Goal: Find specific page/section: Find specific page/section

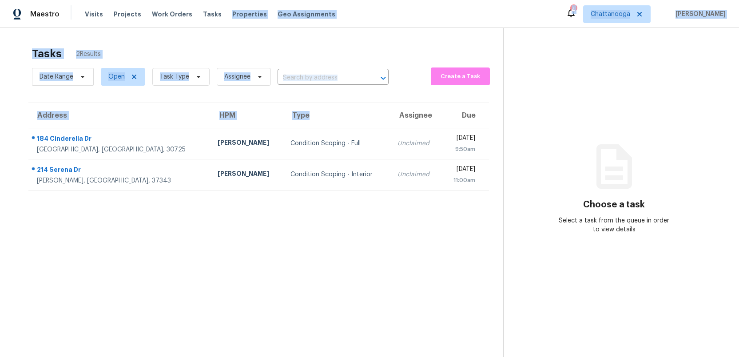
drag, startPoint x: 275, startPoint y: 120, endPoint x: 240, endPoint y: 1, distance: 124.3
click at [241, 1] on div "Maestro Visits Projects Work Orders Tasks Properties Geo Assignments 4 Chattano…" at bounding box center [369, 178] width 739 height 357
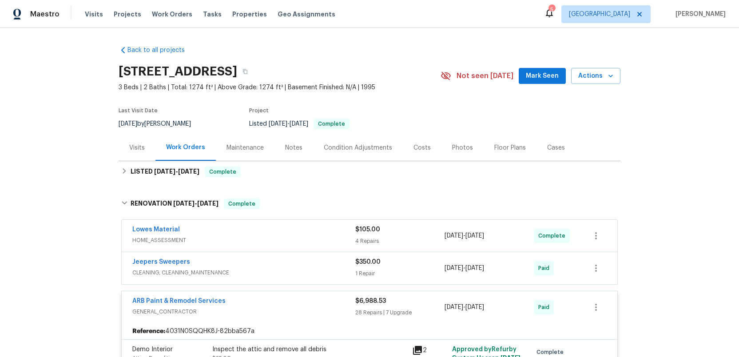
scroll to position [809, 0]
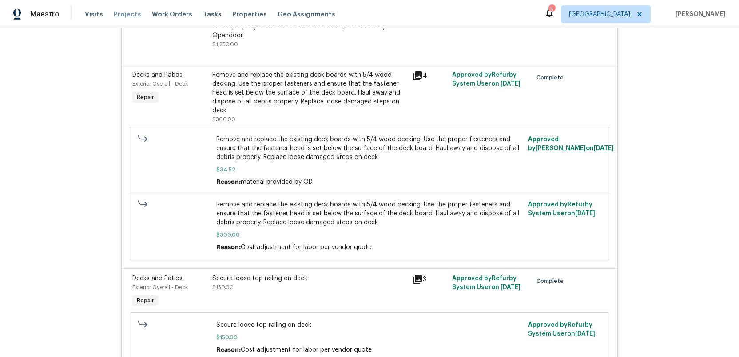
click at [119, 15] on span "Projects" at bounding box center [128, 14] width 28 height 9
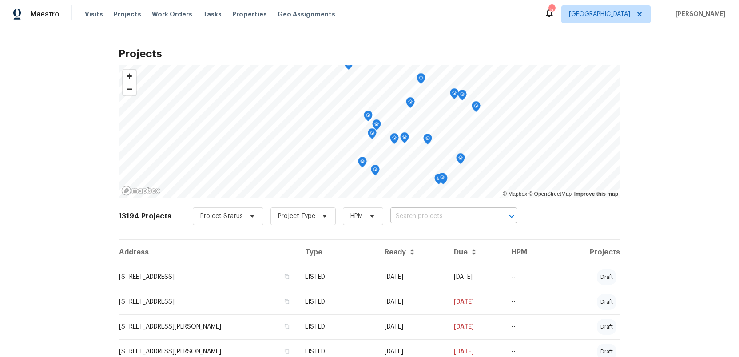
click at [391, 216] on input "text" at bounding box center [441, 217] width 102 height 14
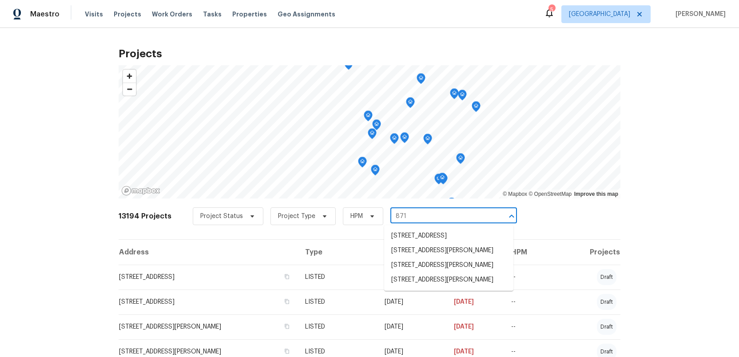
type input "8710"
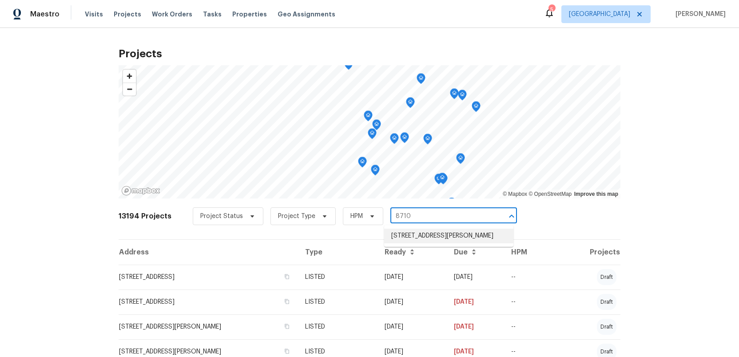
click at [402, 239] on li "8710 Sawyer Brown Rd, Nashville, TN 37221" at bounding box center [448, 236] width 129 height 15
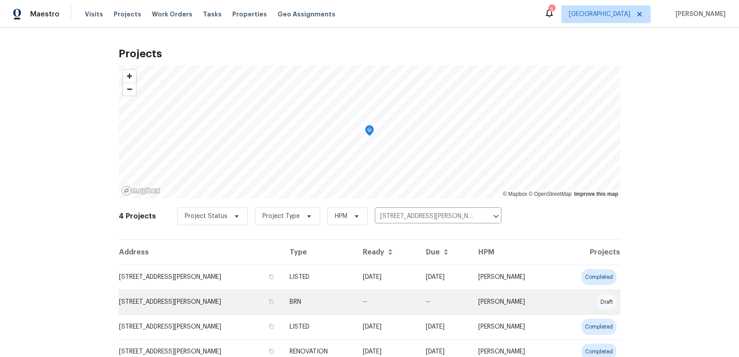
scroll to position [36, 0]
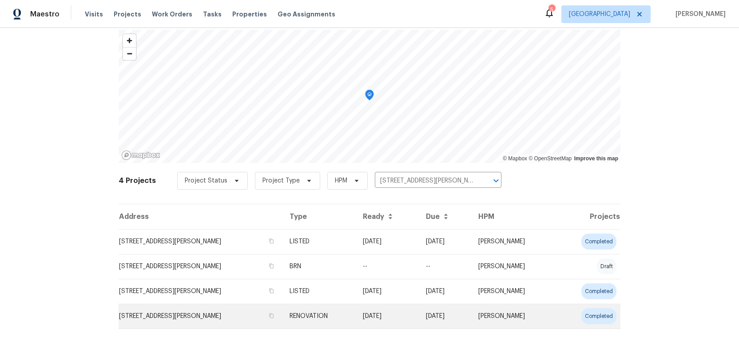
click at [176, 318] on td "8710 Sawyer Brown Rd, Nashville, TN 37221" at bounding box center [201, 316] width 164 height 25
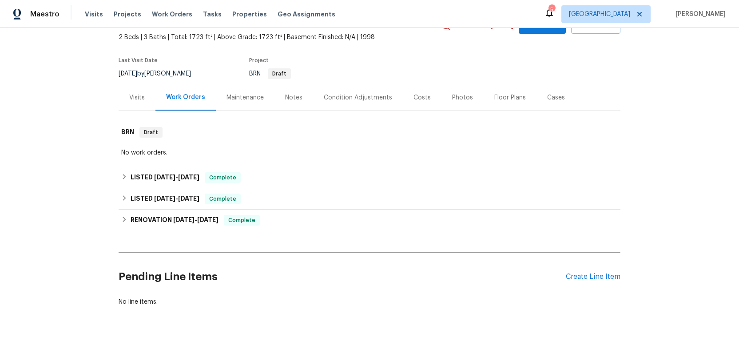
scroll to position [60, 0]
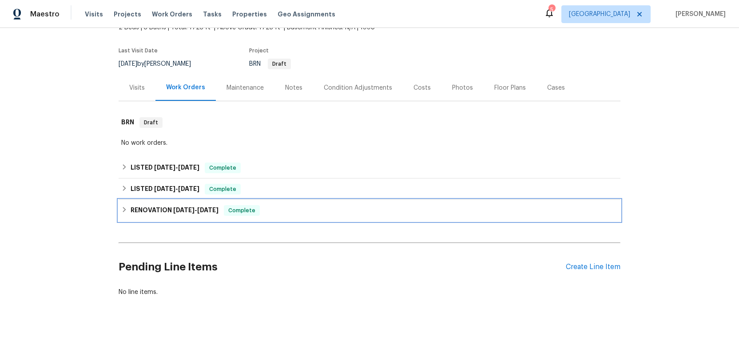
click at [151, 211] on h6 "RENOVATION 7/29/25 - 8/12/25" at bounding box center [175, 210] width 88 height 11
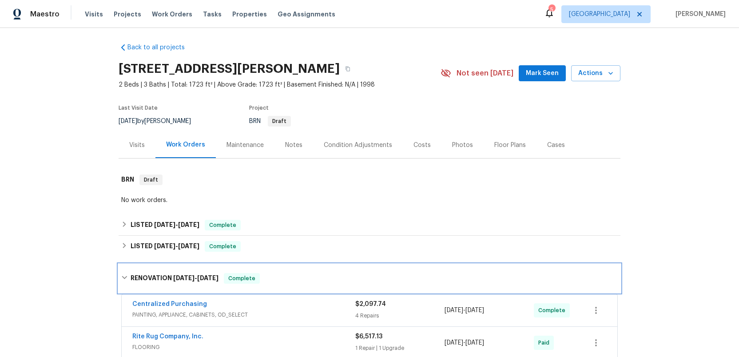
scroll to position [0, 0]
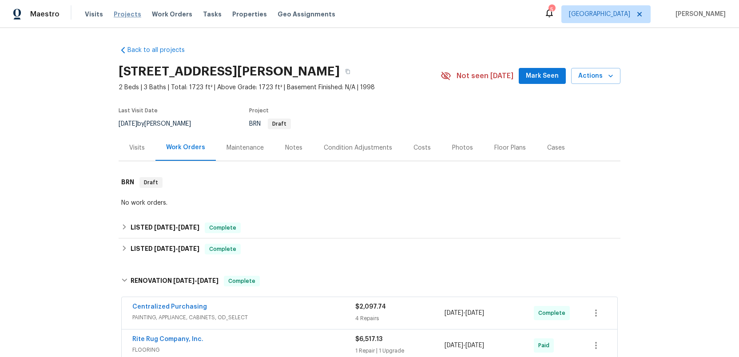
click at [115, 13] on span "Projects" at bounding box center [128, 14] width 28 height 9
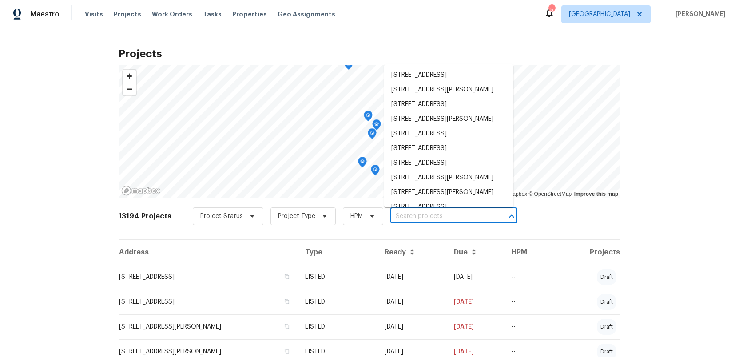
click at [392, 218] on input "text" at bounding box center [441, 217] width 102 height 14
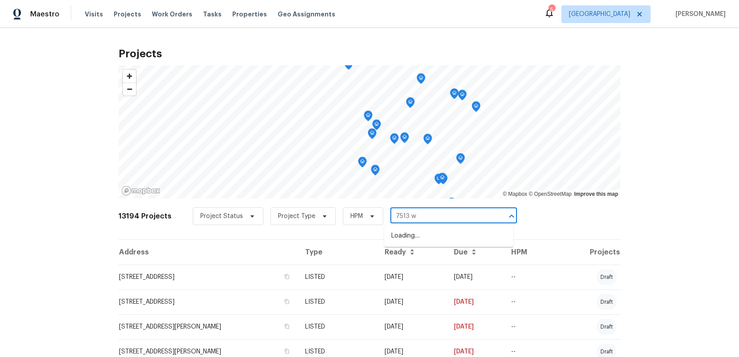
type input "7513"
click at [400, 273] on li "7513 W Winchester Dr, Antioch, TN 37013" at bounding box center [448, 265] width 129 height 15
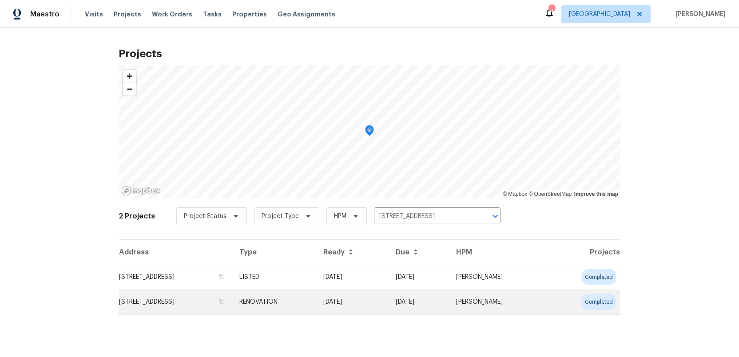
click at [174, 307] on td "7513 W Winchester Dr, Antioch, TN 37013" at bounding box center [176, 302] width 114 height 25
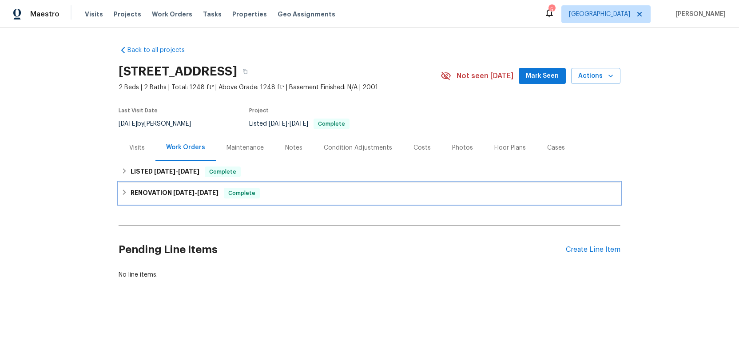
click at [143, 193] on h6 "RENOVATION 8/6/25 - 8/18/25" at bounding box center [175, 193] width 88 height 11
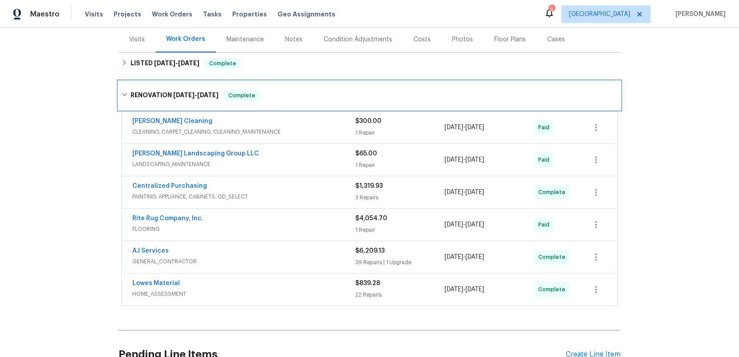
scroll to position [107, 0]
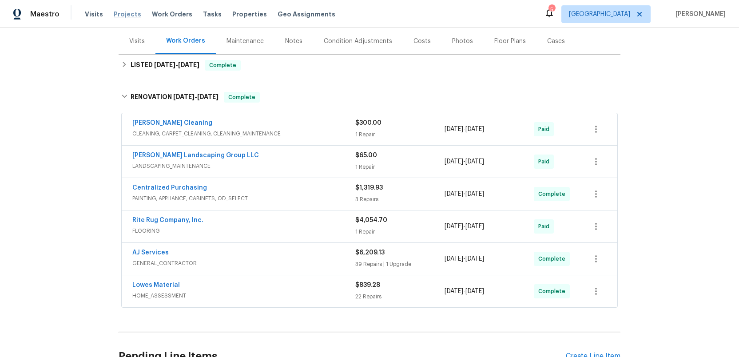
click at [116, 13] on span "Projects" at bounding box center [128, 14] width 28 height 9
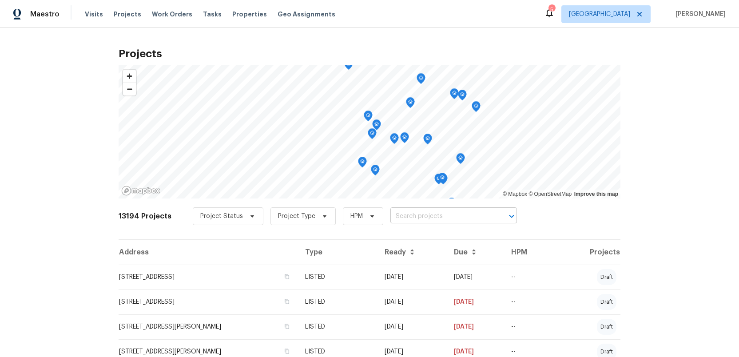
click at [402, 214] on input "text" at bounding box center [441, 217] width 102 height 14
type input "4039"
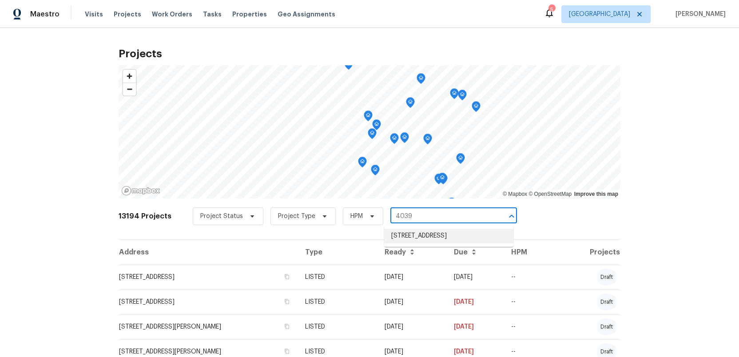
click at [407, 243] on li "4039 Caney Creek Ln, Chapel Hill, TN 37034" at bounding box center [448, 236] width 129 height 15
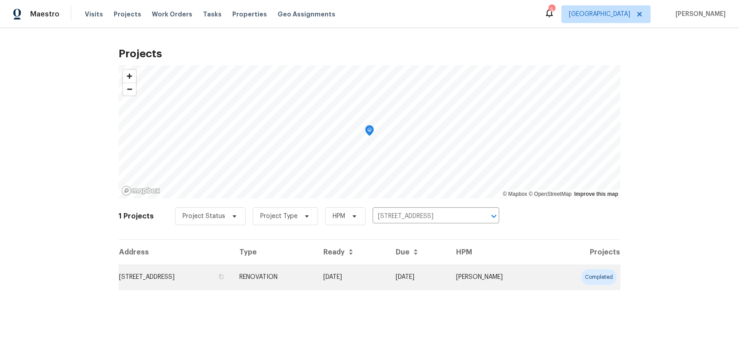
click at [190, 275] on td "4039 Caney Creek Ln, Chapel Hill, TN 37034" at bounding box center [176, 277] width 114 height 25
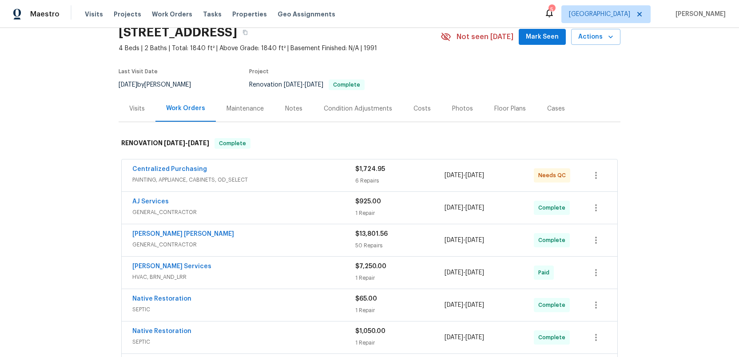
scroll to position [16, 0]
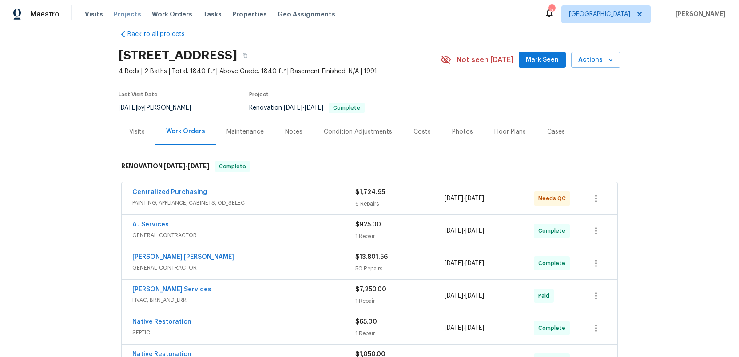
click at [114, 10] on span "Projects" at bounding box center [128, 14] width 28 height 9
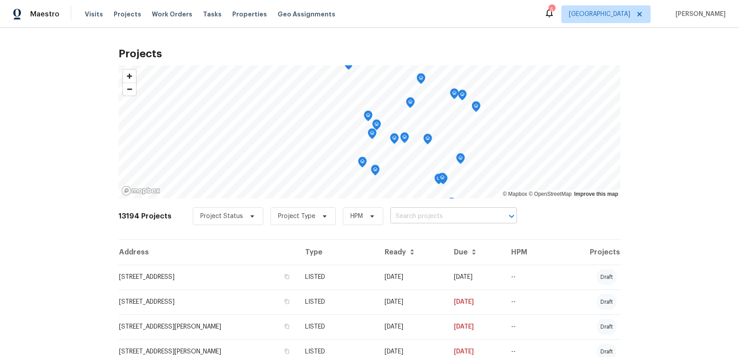
click at [427, 218] on input "text" at bounding box center [441, 217] width 102 height 14
type input "133 kin"
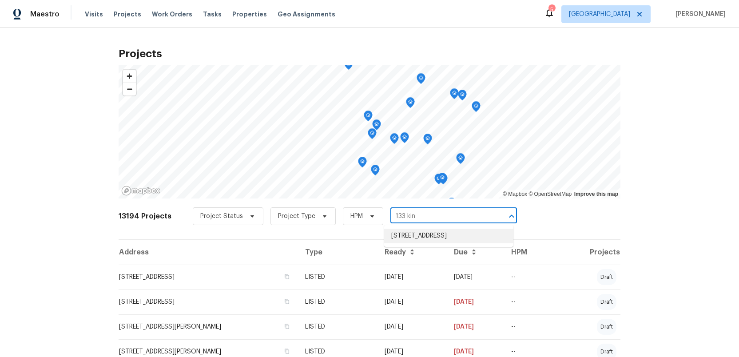
click at [430, 237] on li "133 Kingstons Cv, Clarksville, TN 37042" at bounding box center [448, 236] width 129 height 15
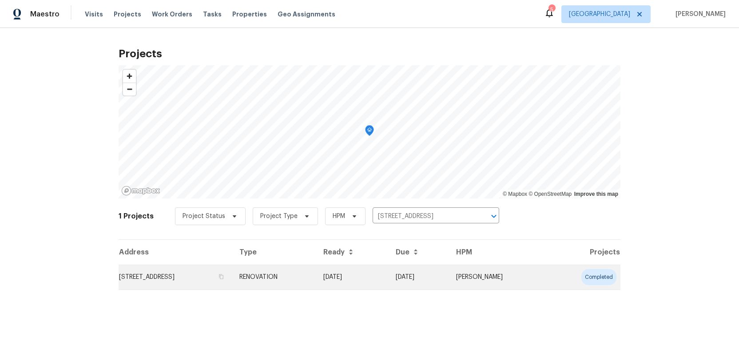
click at [168, 277] on td "133 Kingstons Cv, Clarksville, TN 37042" at bounding box center [176, 277] width 114 height 25
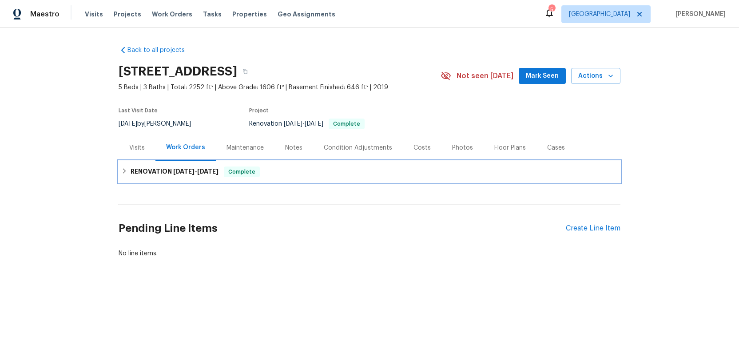
click at [155, 171] on h6 "RENOVATION 8/11/25 - 8/25/25" at bounding box center [175, 172] width 88 height 11
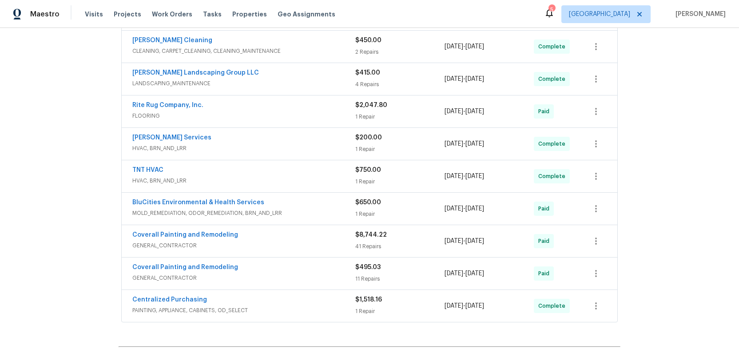
scroll to position [242, 0]
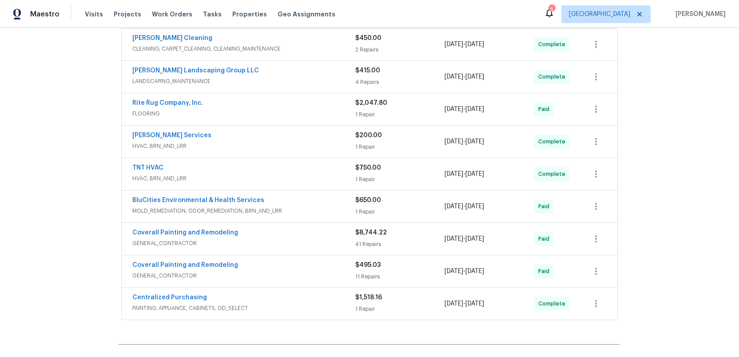
click at [289, 269] on div "Coverall Painting and Remodeling" at bounding box center [243, 266] width 223 height 11
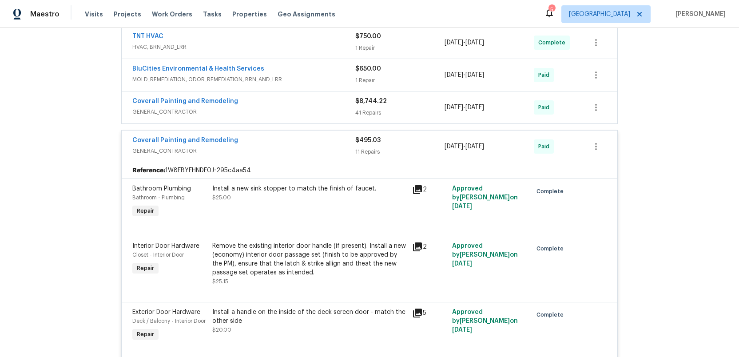
click at [273, 151] on span "GENERAL_CONTRACTOR" at bounding box center [243, 151] width 223 height 9
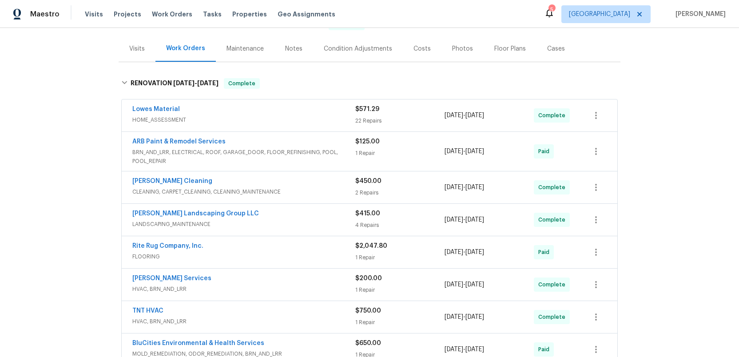
scroll to position [91, 0]
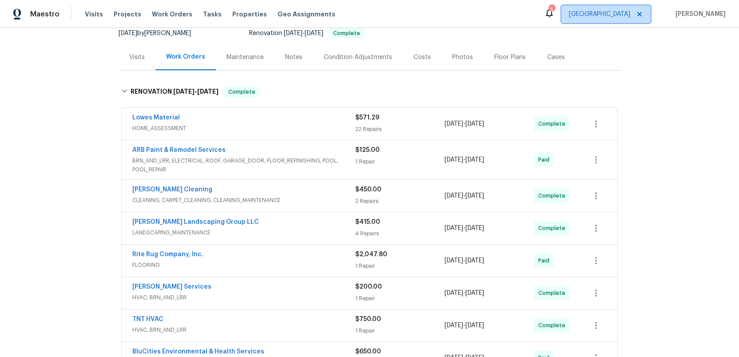
click at [622, 16] on span "Nashville" at bounding box center [599, 14] width 61 height 9
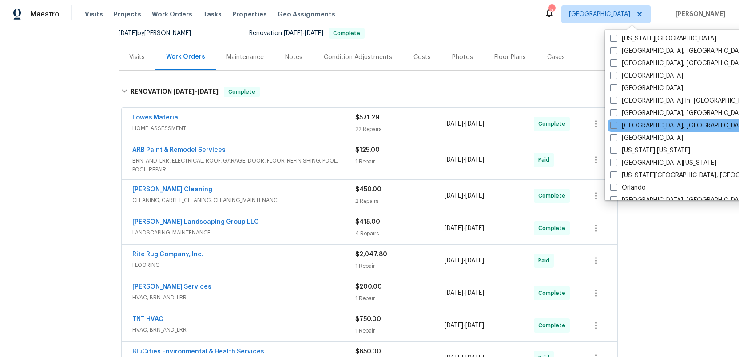
scroll to position [328, 0]
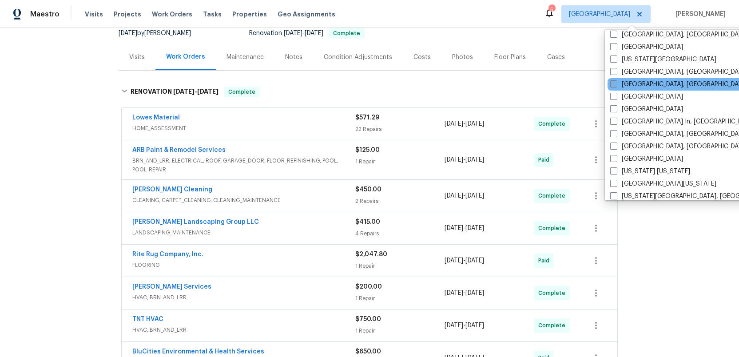
click at [613, 83] on span at bounding box center [613, 83] width 7 height 7
click at [613, 83] on input "Knoxville, TN" at bounding box center [613, 83] width 6 height 6
checkbox input "true"
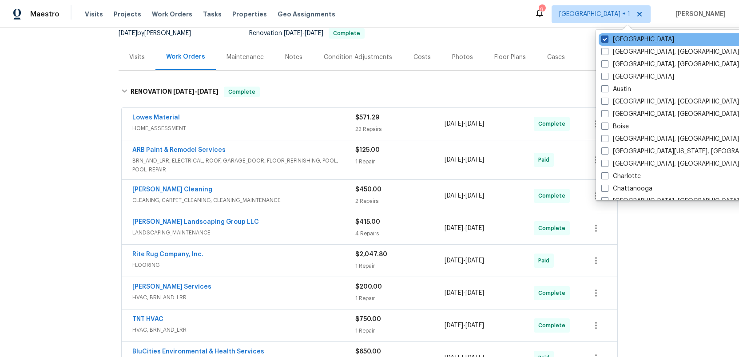
click at [603, 39] on span at bounding box center [604, 39] width 7 height 7
click at [603, 39] on input "Nashville" at bounding box center [604, 38] width 6 height 6
checkbox input "false"
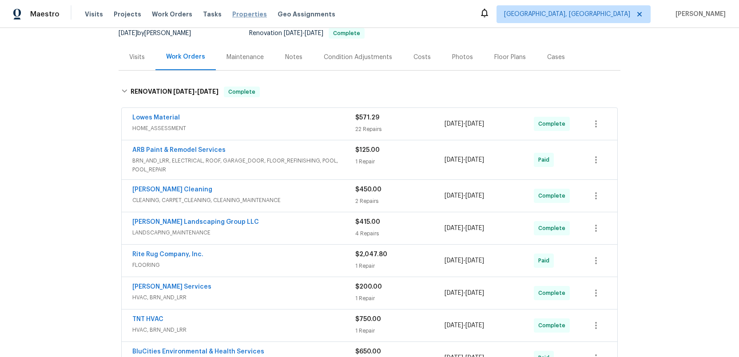
click at [233, 15] on span "Properties" at bounding box center [249, 14] width 35 height 9
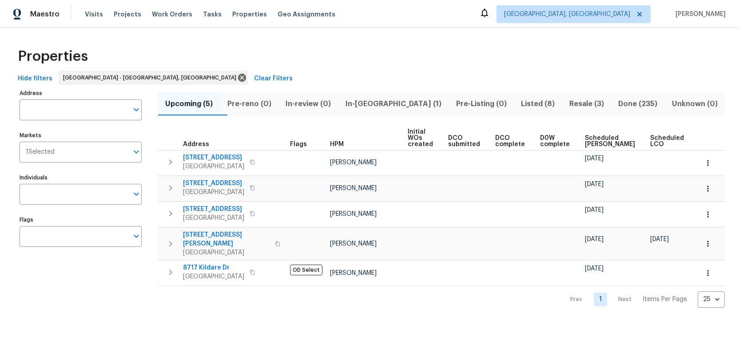
click at [519, 104] on span "Listed (8)" at bounding box center [538, 104] width 38 height 12
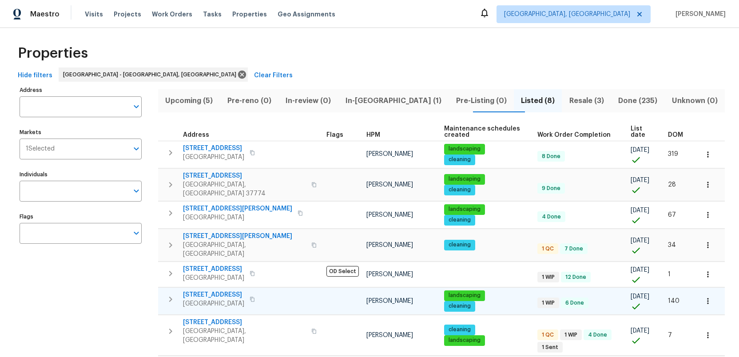
scroll to position [5, 0]
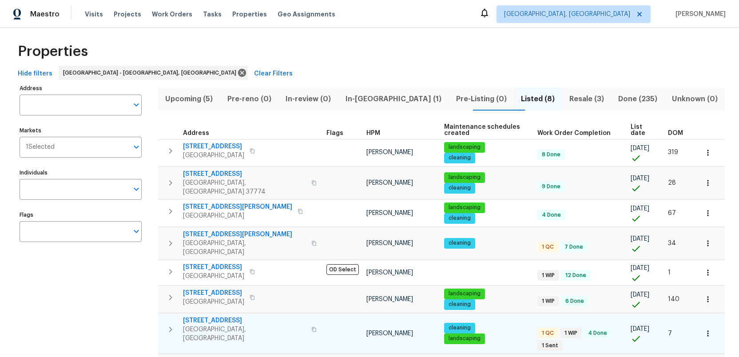
click at [208, 316] on span "4228 Miracle Ln" at bounding box center [244, 320] width 123 height 9
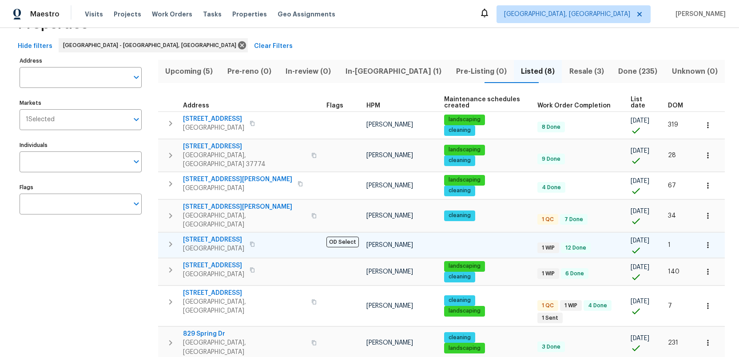
scroll to position [33, 0]
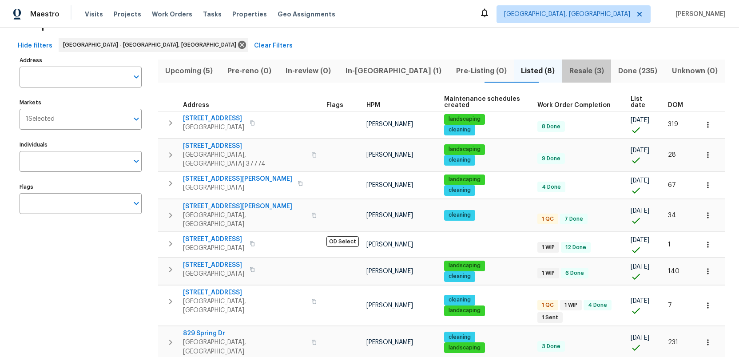
click at [567, 68] on span "Resale (3)" at bounding box center [586, 71] width 39 height 12
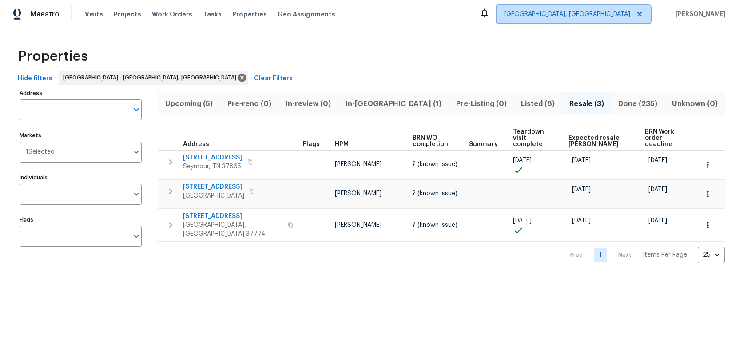
click at [611, 16] on span "Knoxville, TN" at bounding box center [567, 14] width 126 height 9
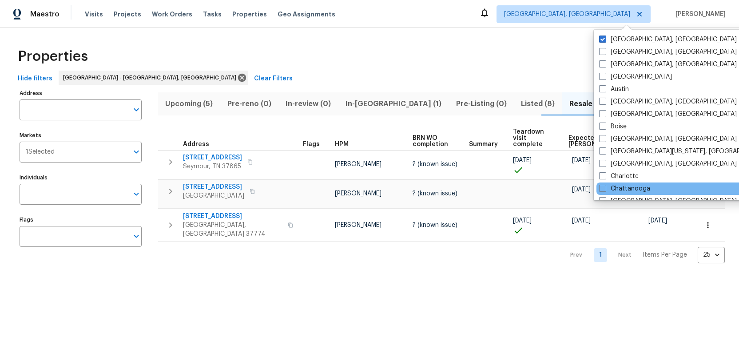
click at [598, 187] on div "Chattanooga" at bounding box center [686, 189] width 179 height 12
click at [603, 187] on span at bounding box center [602, 188] width 7 height 7
click at [603, 187] on input "Chattanooga" at bounding box center [602, 187] width 6 height 6
checkbox input "true"
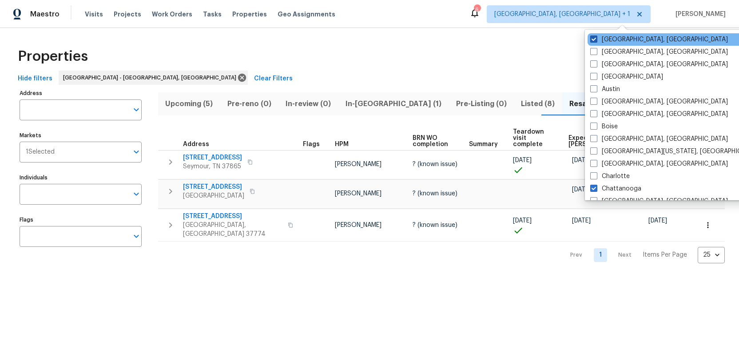
click at [592, 39] on span at bounding box center [593, 39] width 7 height 7
click at [592, 39] on input "Knoxville, TN" at bounding box center [593, 38] width 6 height 6
checkbox input "false"
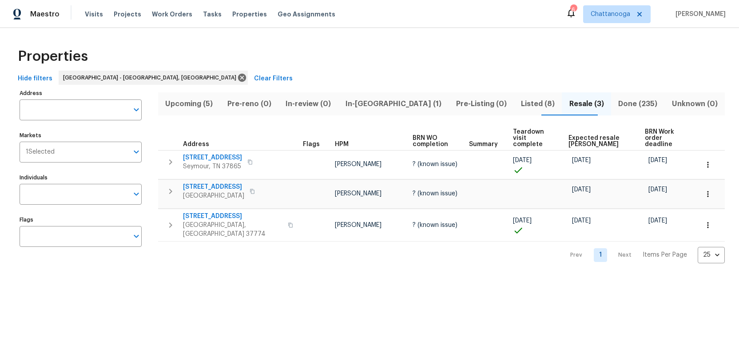
click at [373, 278] on html "Maestro Visits Projects Work Orders Tasks Properties Geo Assignments 6 Chattano…" at bounding box center [369, 139] width 739 height 278
click at [119, 13] on span "Projects" at bounding box center [128, 14] width 28 height 9
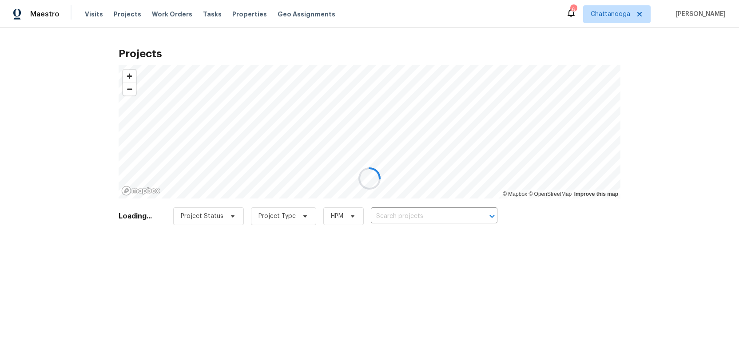
click at [231, 12] on div at bounding box center [369, 178] width 739 height 357
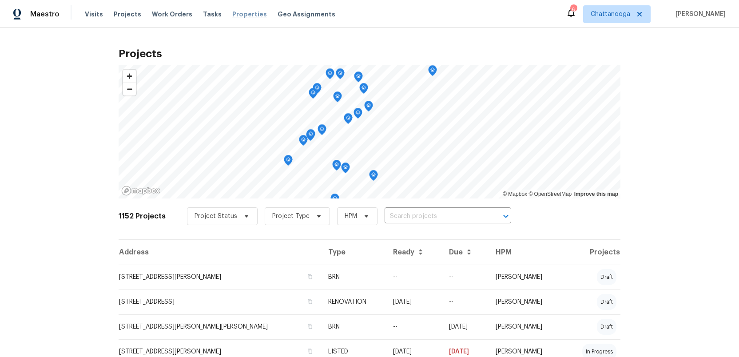
click at [239, 13] on span "Properties" at bounding box center [249, 14] width 35 height 9
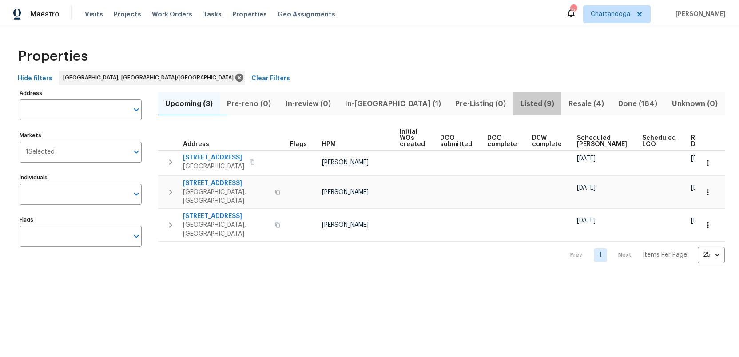
click at [519, 104] on span "Listed (9)" at bounding box center [537, 104] width 37 height 12
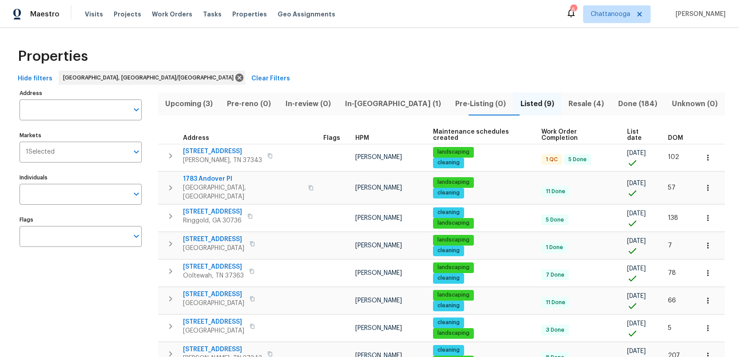
click at [567, 106] on span "Resale (4)" at bounding box center [586, 104] width 39 height 12
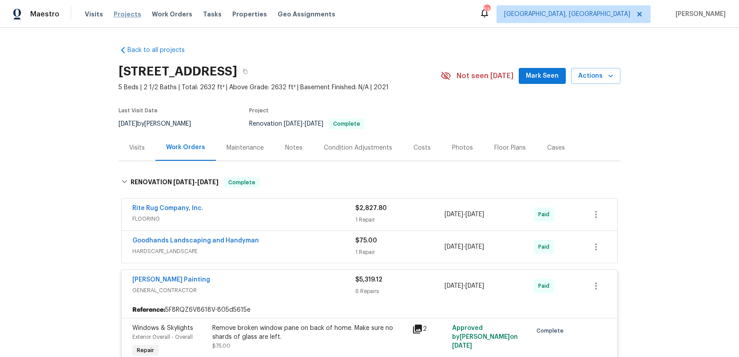
click at [115, 12] on span "Projects" at bounding box center [128, 14] width 28 height 9
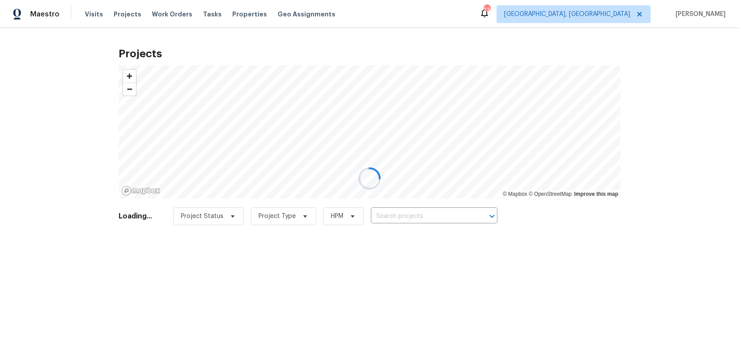
click at [395, 214] on div at bounding box center [369, 178] width 739 height 357
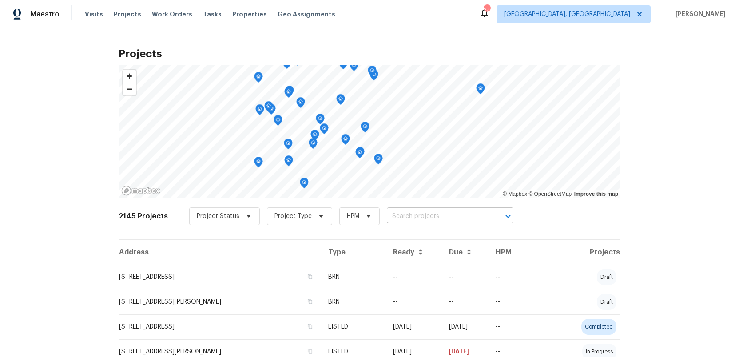
click at [395, 216] on input "text" at bounding box center [438, 217] width 102 height 14
type input "121 old"
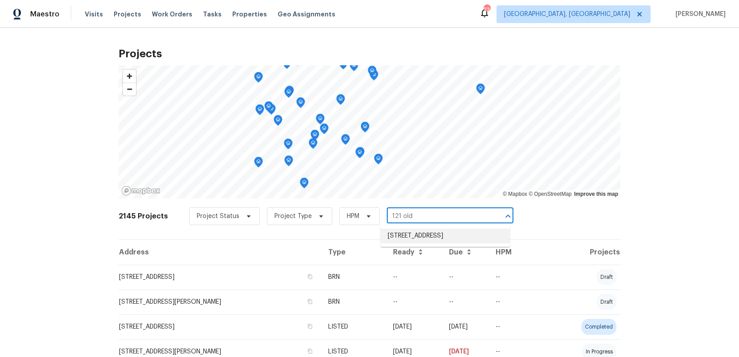
click at [394, 239] on li "121 Old Spanish Trl, Alabaster, AL 35007" at bounding box center [445, 236] width 129 height 15
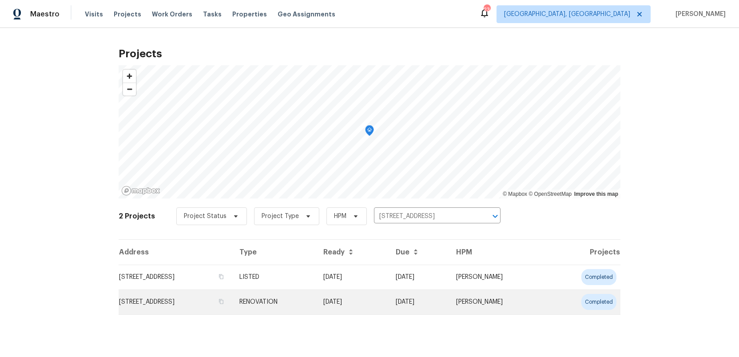
click at [155, 301] on td "121 Old Spanish Trl, Alabaster, AL 35007" at bounding box center [176, 302] width 114 height 25
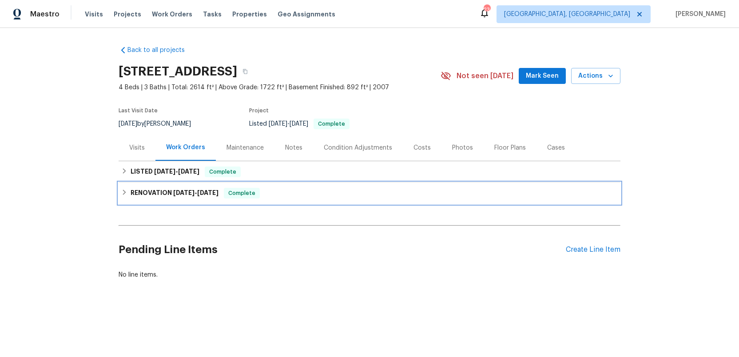
click at [139, 191] on h6 "RENOVATION 8/4/25 - 8/12/25" at bounding box center [175, 193] width 88 height 11
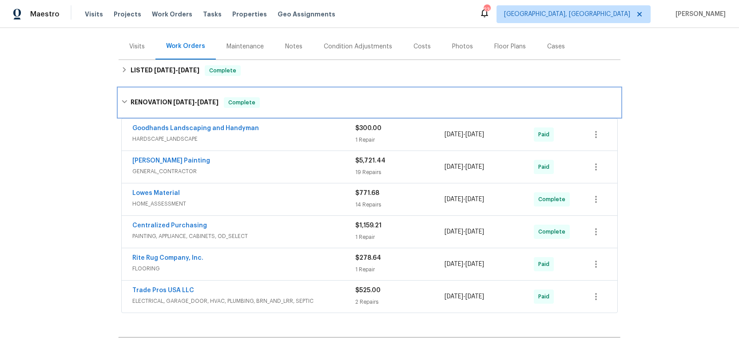
scroll to position [104, 0]
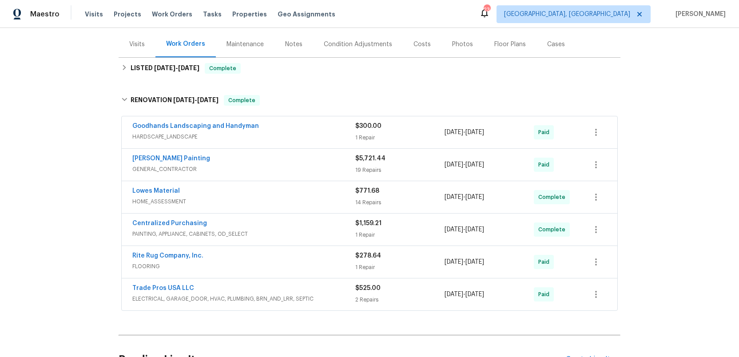
click at [395, 301] on div "2 Repairs" at bounding box center [399, 299] width 89 height 9
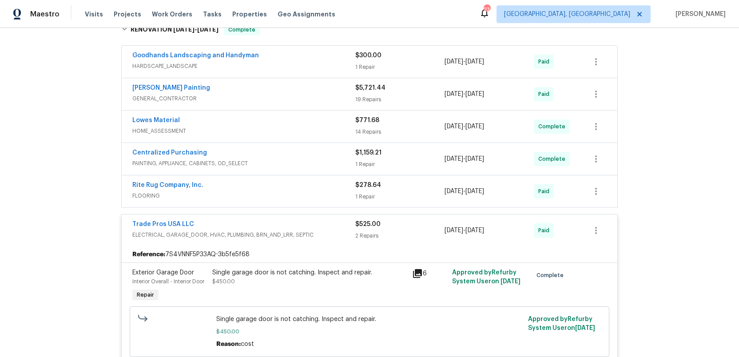
scroll to position [173, 0]
click at [320, 230] on div "Trade Pros USA LLC" at bounding box center [243, 226] width 223 height 11
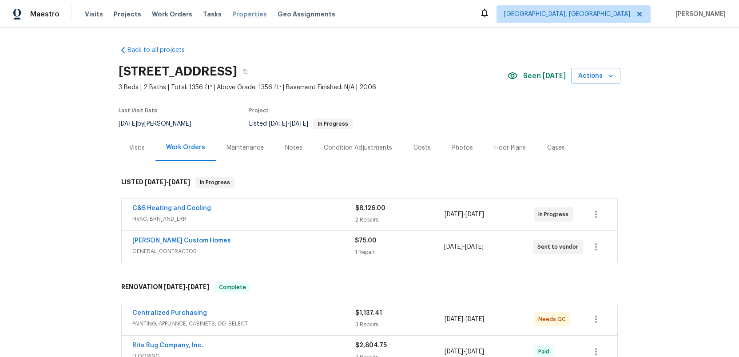
click at [232, 14] on span "Properties" at bounding box center [249, 14] width 35 height 9
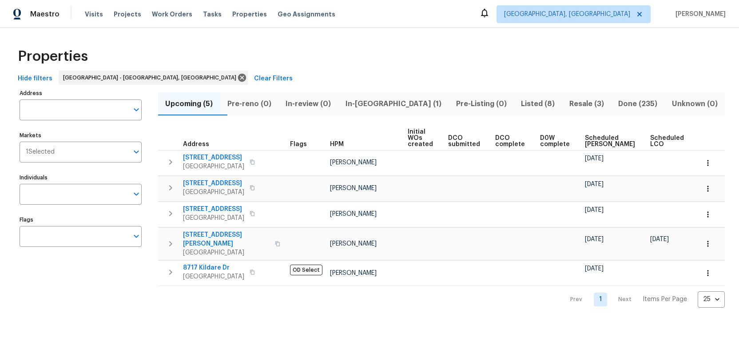
click at [385, 104] on span "In-reno (1)" at bounding box center [394, 104] width 100 height 12
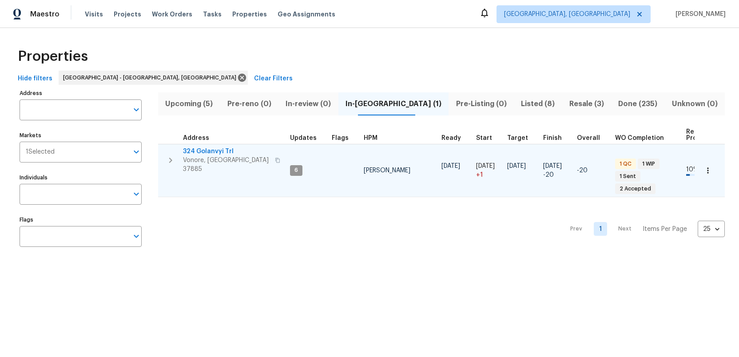
click at [207, 148] on span "324 Golanvyi Trl" at bounding box center [226, 151] width 87 height 9
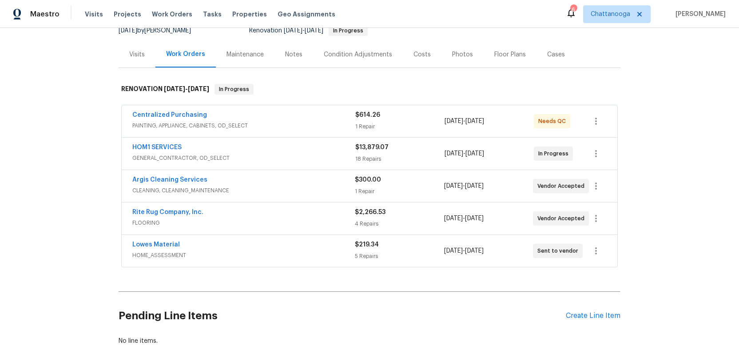
scroll to position [126, 0]
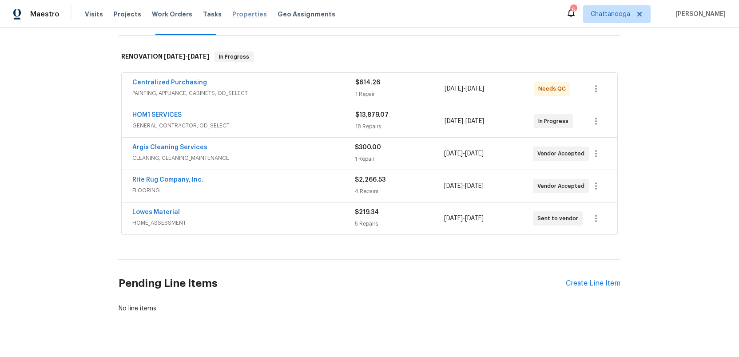
click at [235, 15] on span "Properties" at bounding box center [249, 14] width 35 height 9
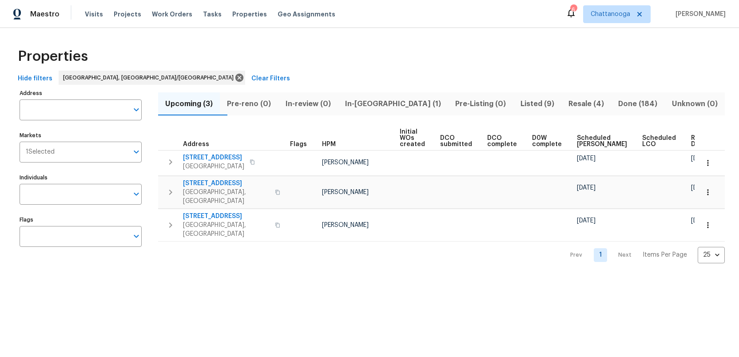
click at [519, 101] on span "Listed (9)" at bounding box center [537, 104] width 37 height 12
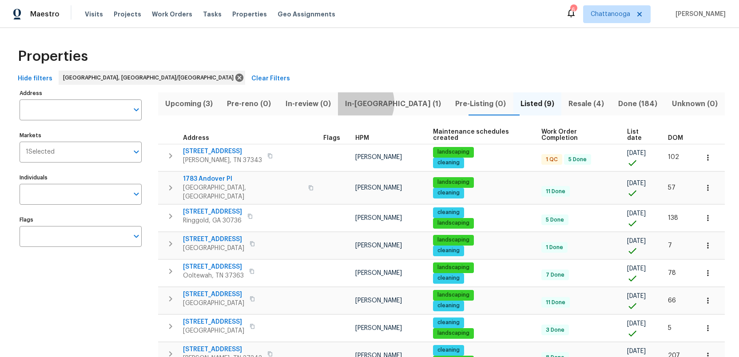
click at [367, 103] on span "In-[GEOGRAPHIC_DATA] (1)" at bounding box center [393, 104] width 100 height 12
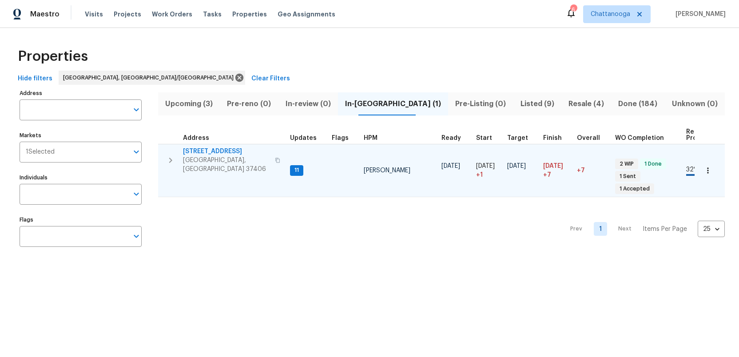
click at [202, 152] on span "[STREET_ADDRESS]" at bounding box center [226, 151] width 87 height 9
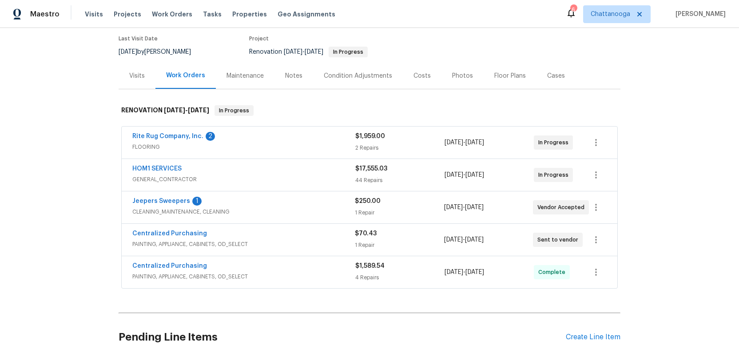
scroll to position [68, 0]
